Goal: Information Seeking & Learning: Learn about a topic

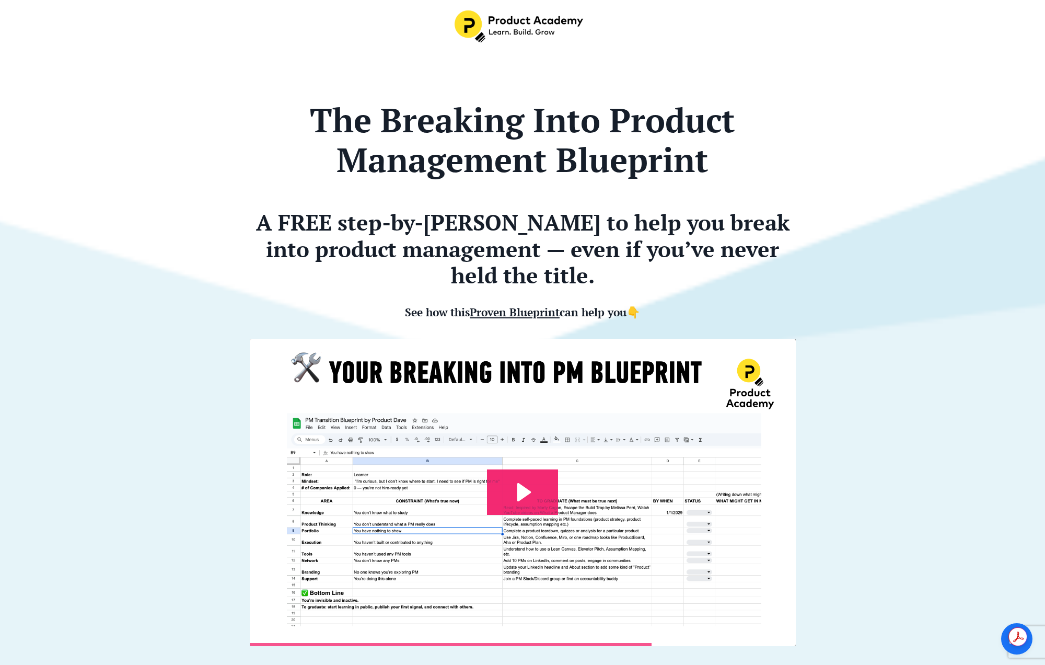
drag, startPoint x: 764, startPoint y: 167, endPoint x: 738, endPoint y: 186, distance: 31.8
click at [764, 168] on h1 "The Breaking Into Product Management Blueprint" at bounding box center [523, 140] width 546 height 80
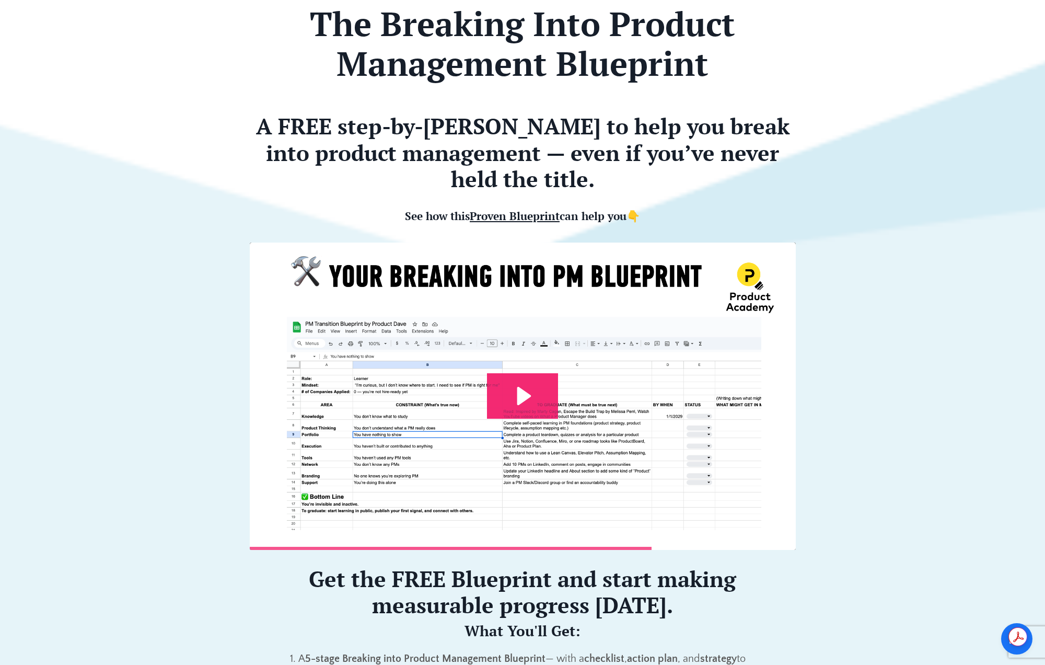
scroll to position [90, 0]
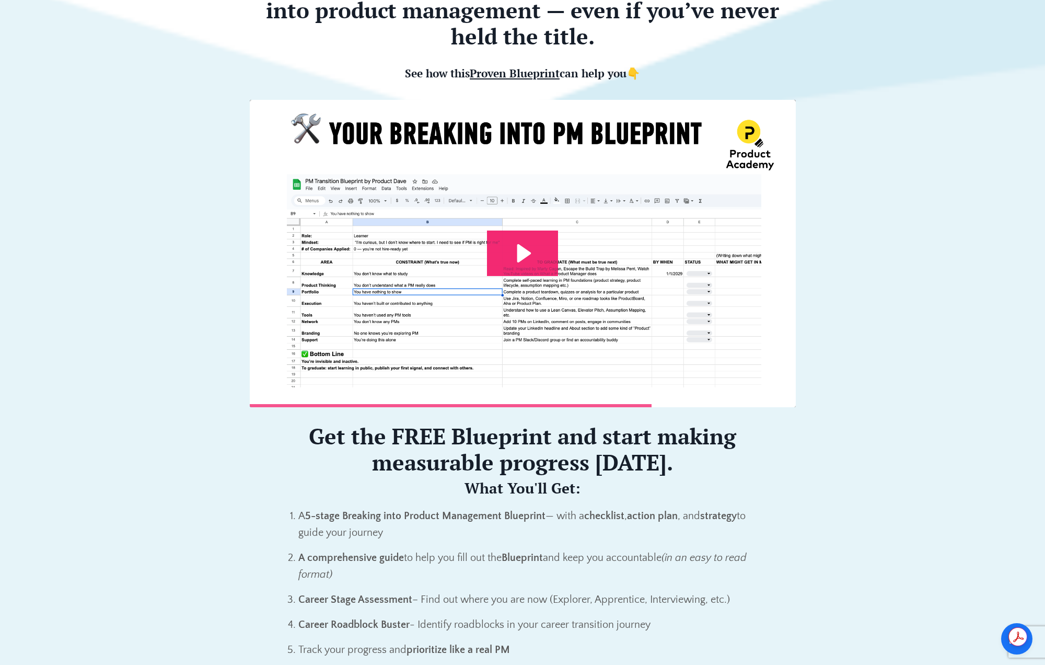
scroll to position [644, 0]
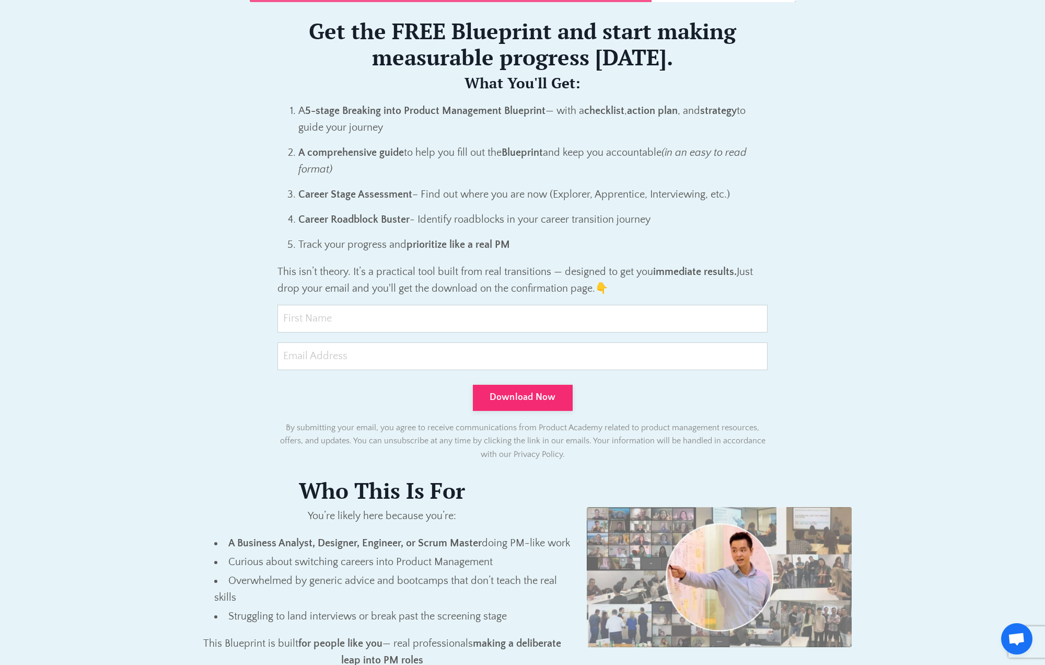
click at [726, 286] on p "This isn’t theory. It’s a practical tool built from real transitions — designed…" at bounding box center [522, 279] width 490 height 33
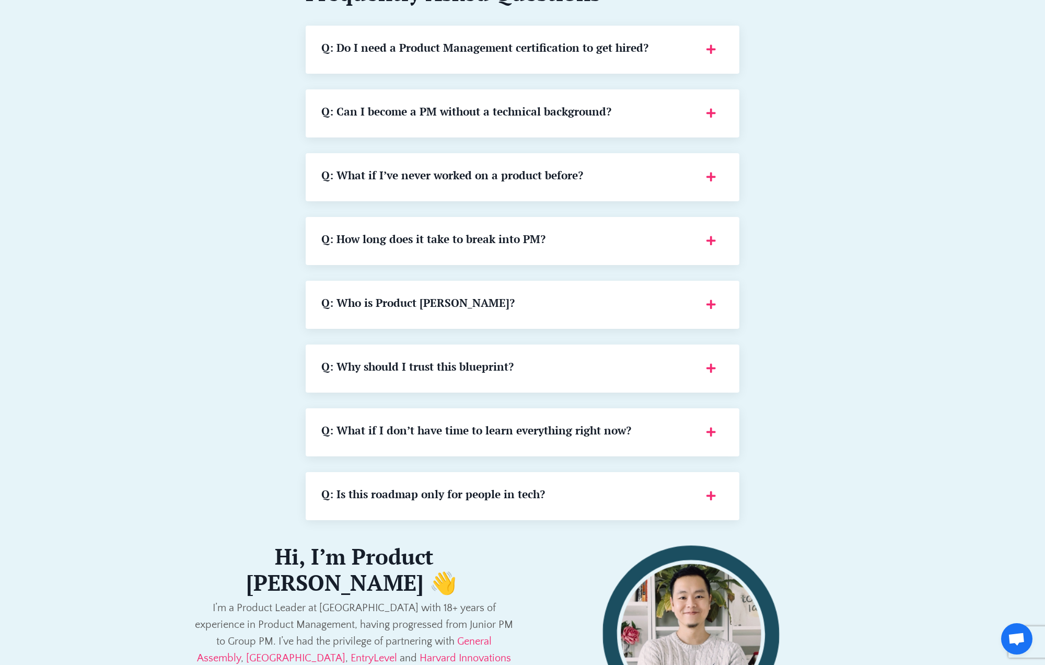
scroll to position [0, 0]
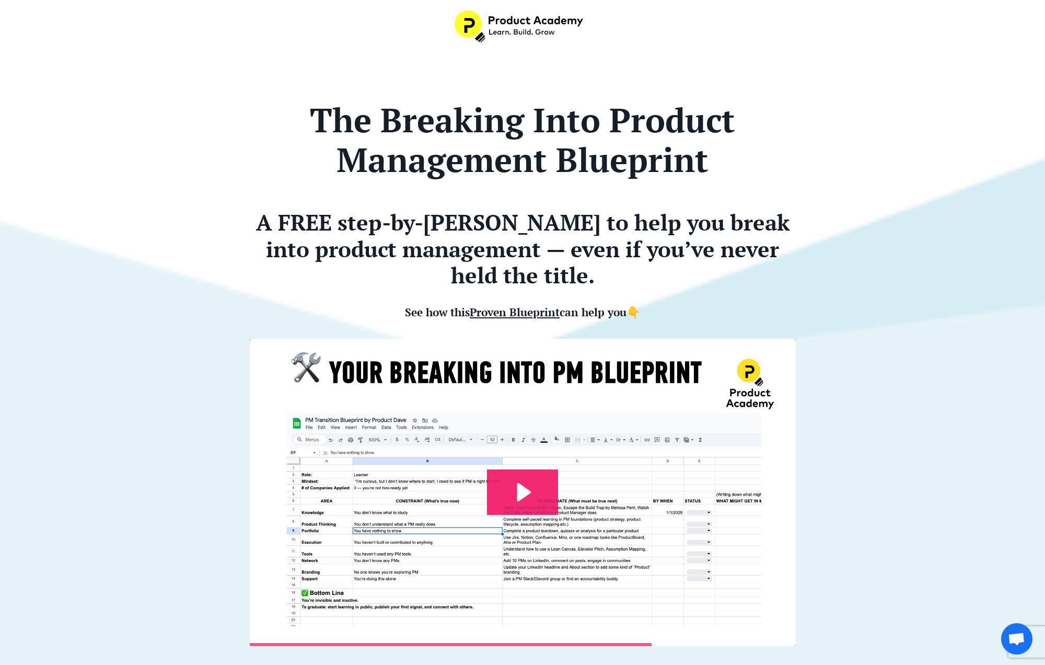
click at [500, 8] on div at bounding box center [522, 27] width 1045 height 55
click at [504, 15] on img at bounding box center [520, 26] width 131 height 32
click at [506, 18] on img at bounding box center [520, 26] width 131 height 32
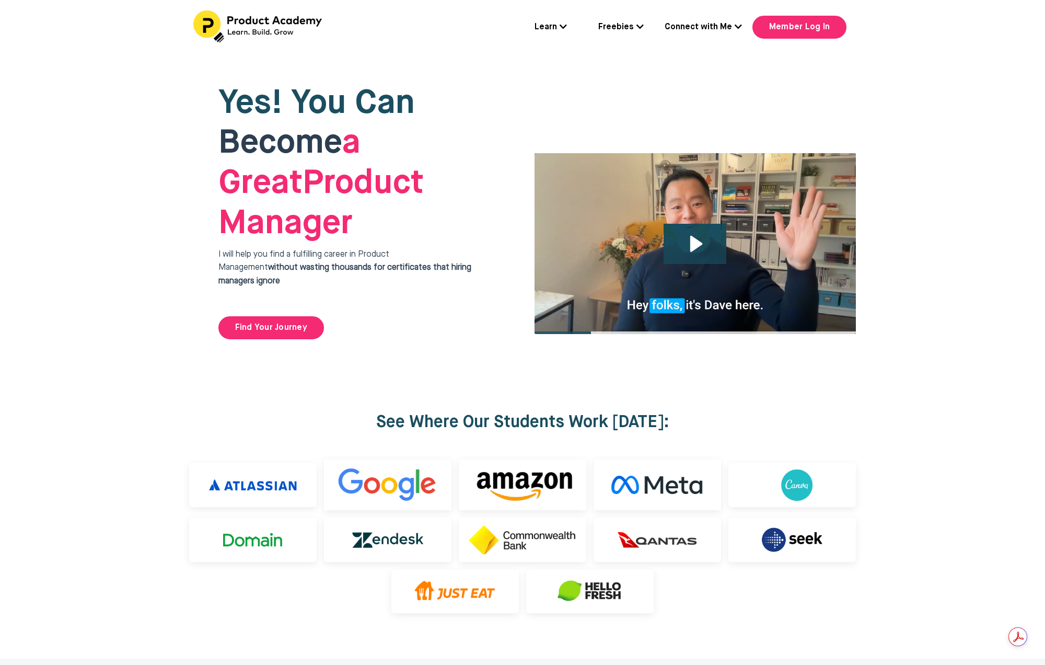
scroll to position [4599, 0]
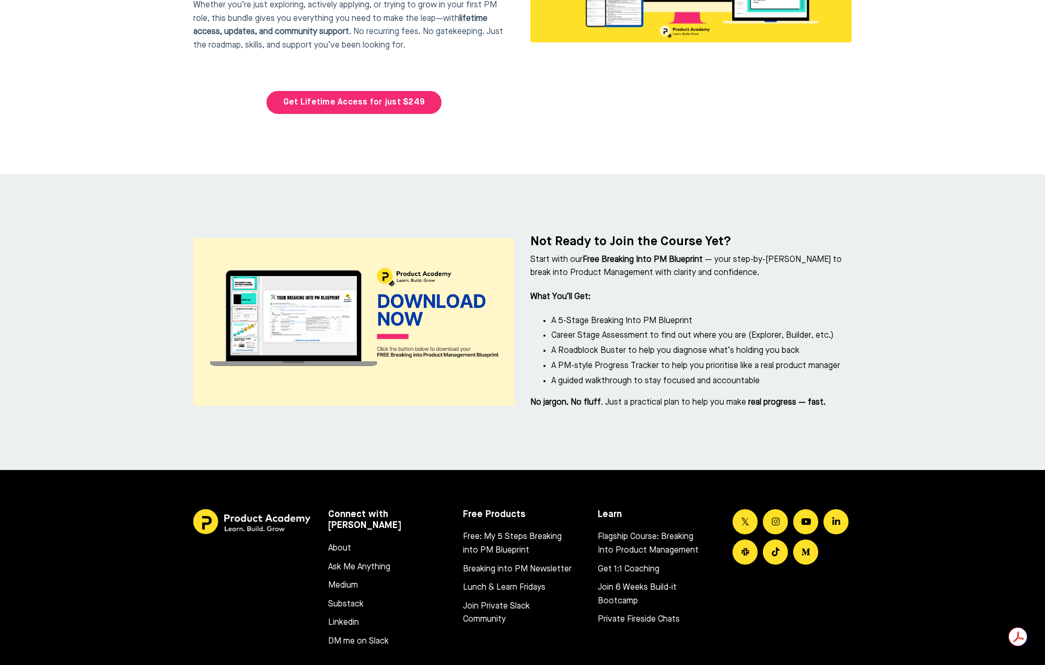
click at [664, 329] on li "Career Stage Assessment to find out where you are (Explorer, Builder, etc.)" at bounding box center [701, 336] width 300 height 14
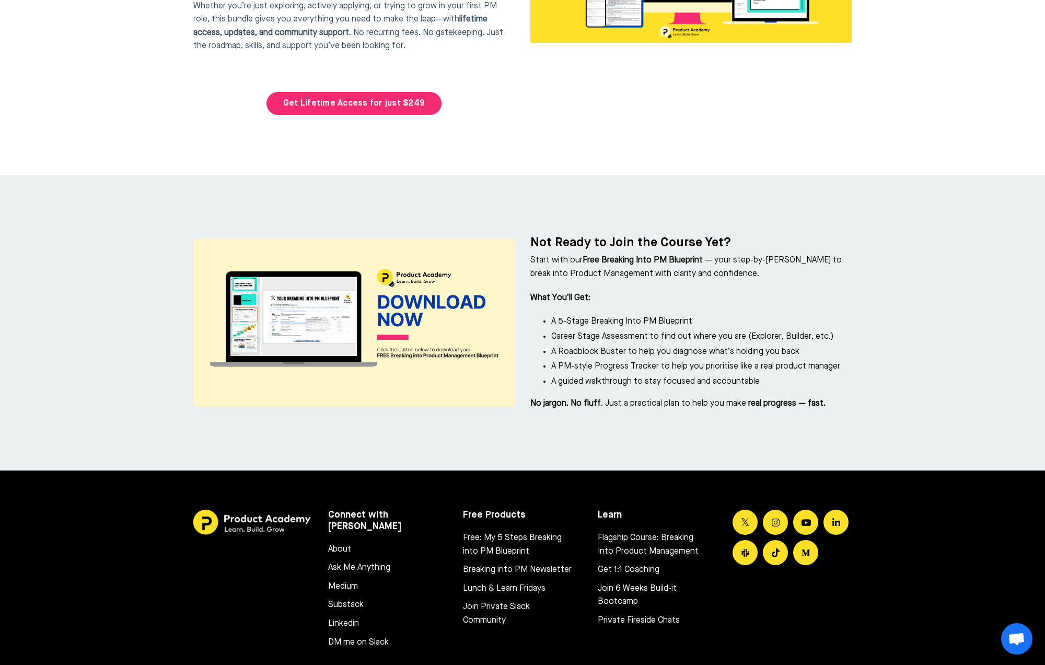
click at [126, 175] on div at bounding box center [522, 323] width 1045 height 296
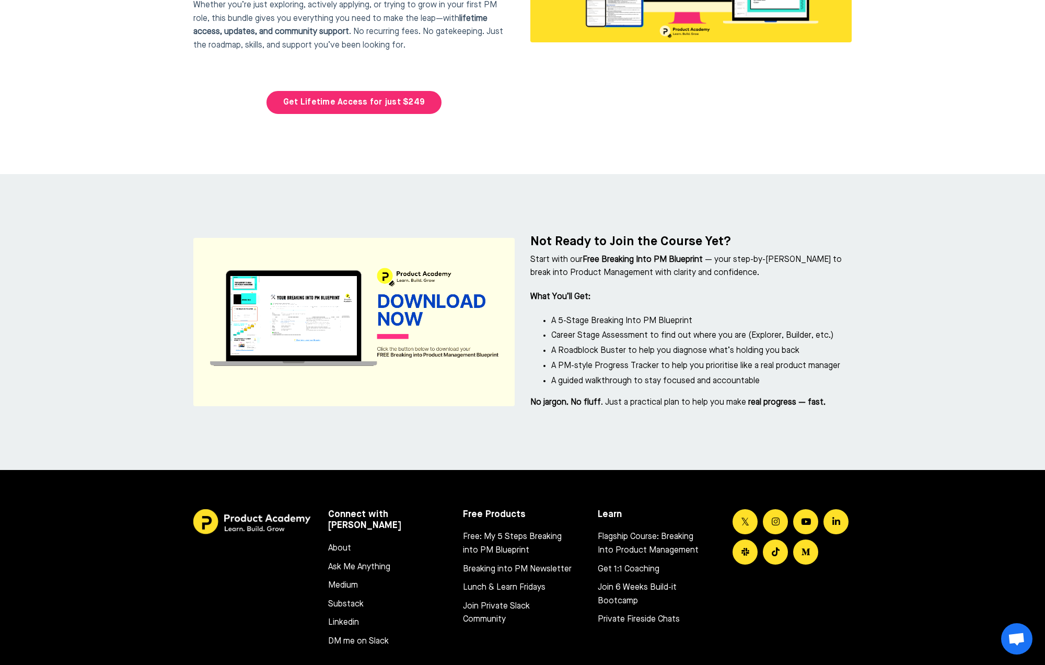
click at [252, 282] on img at bounding box center [353, 322] width 321 height 168
